Goal: Find specific page/section

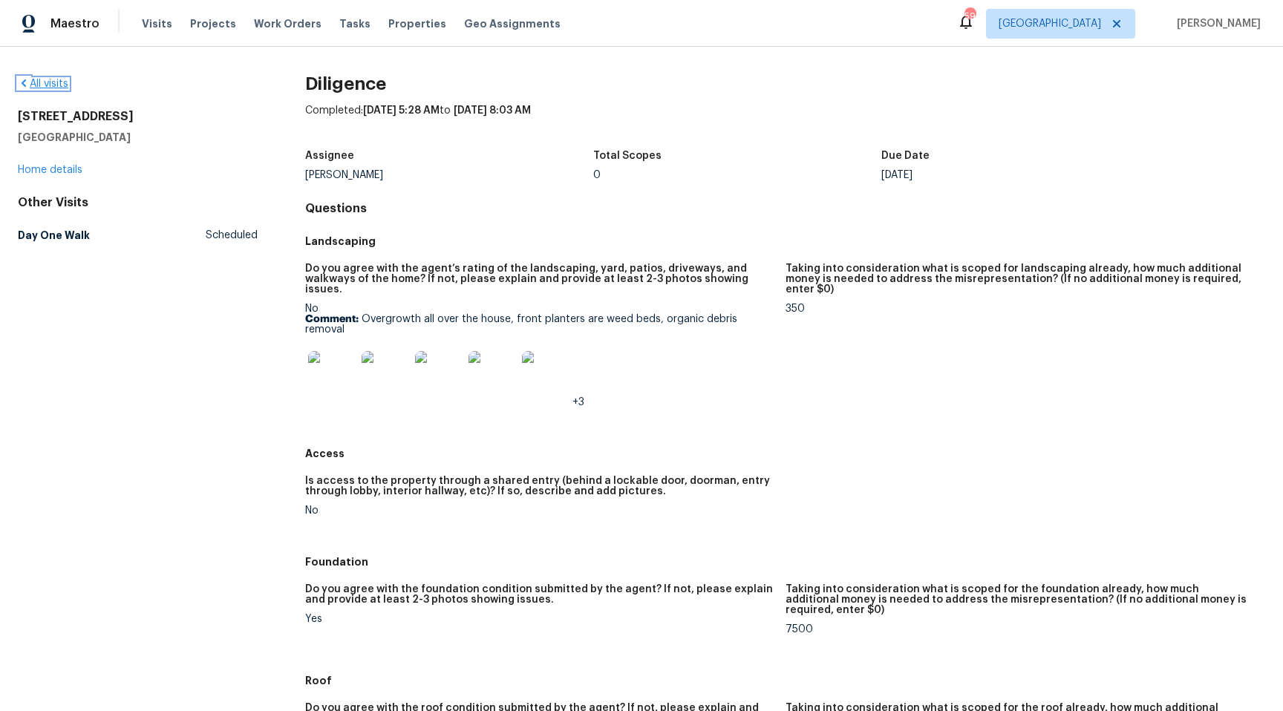
click at [55, 87] on link "All visits" at bounding box center [43, 84] width 50 height 10
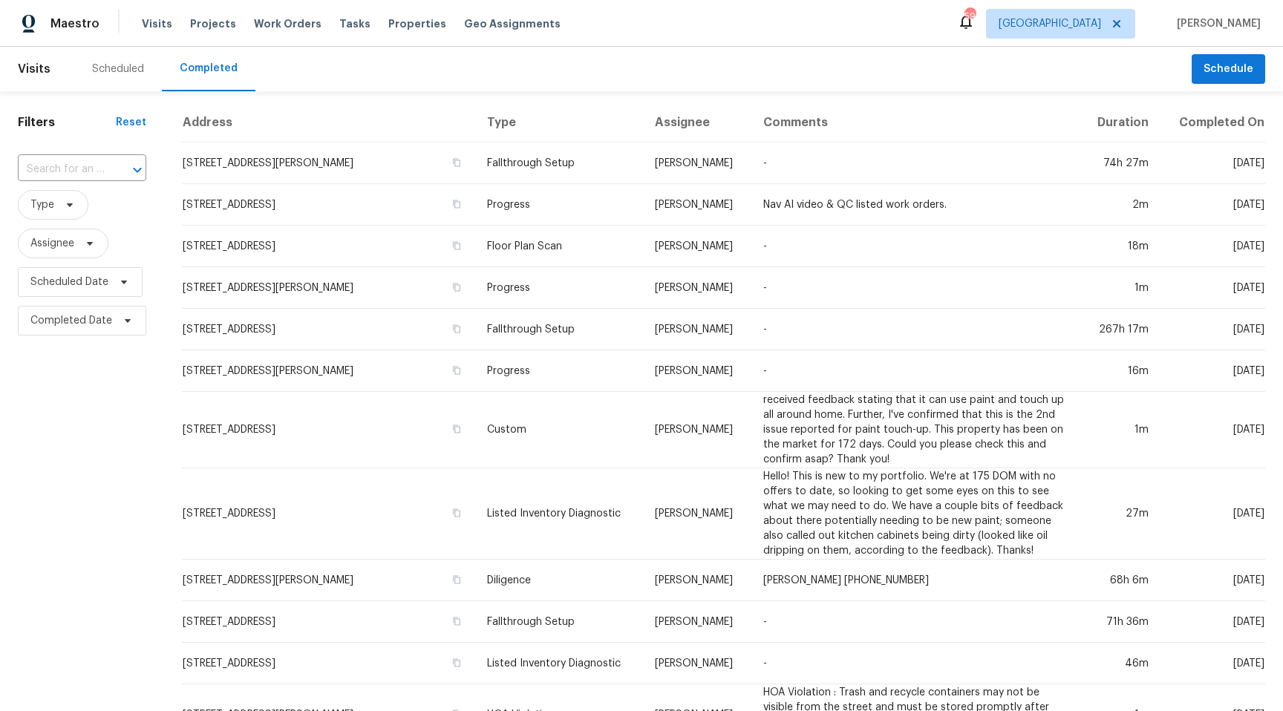
click at [92, 68] on div "Scheduled" at bounding box center [118, 69] width 52 height 15
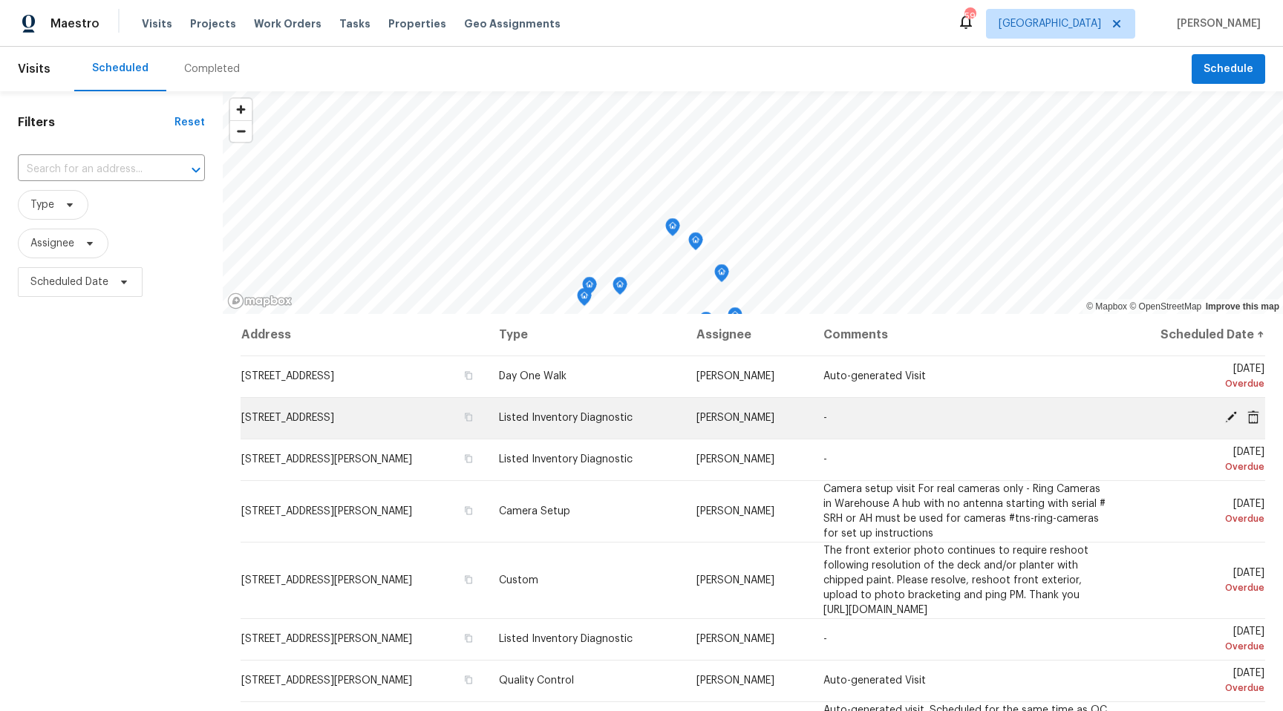
click at [748, 399] on div "© Mapbox © OpenStreetMap Improve this map Address Type Assignee Comments Schedu…" at bounding box center [753, 487] width 1060 height 792
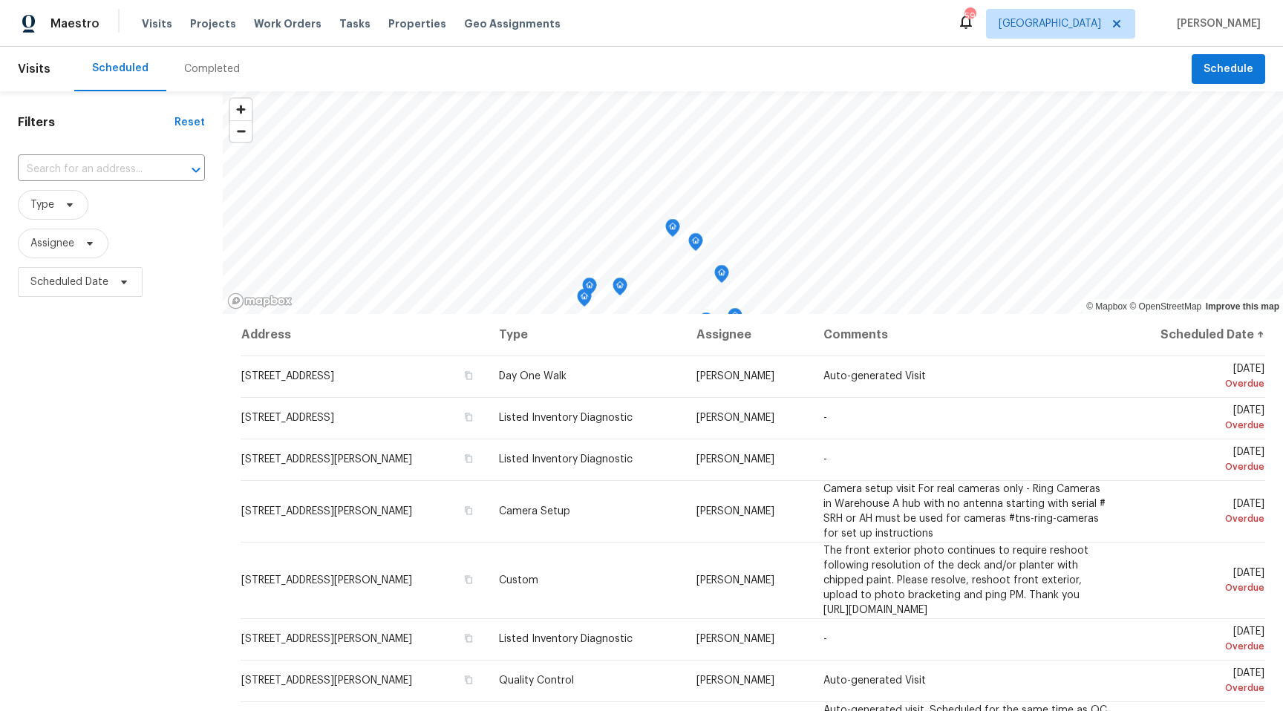
click at [675, 229] on icon "Map marker" at bounding box center [672, 228] width 13 height 17
click at [700, 242] on icon "Map marker" at bounding box center [695, 242] width 13 height 17
click at [725, 269] on icon "Map marker" at bounding box center [721, 274] width 13 height 17
